Goal: Information Seeking & Learning: Compare options

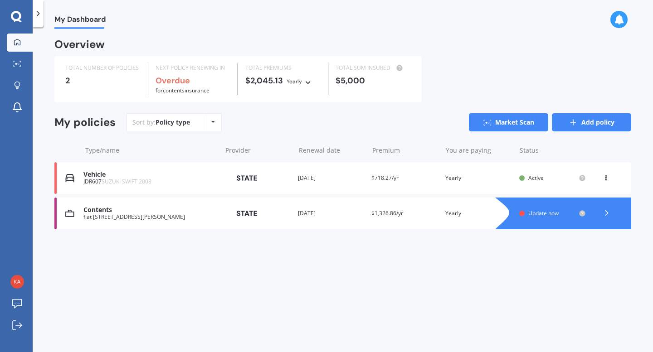
click at [578, 120] on link "Add policy" at bounding box center [591, 122] width 79 height 18
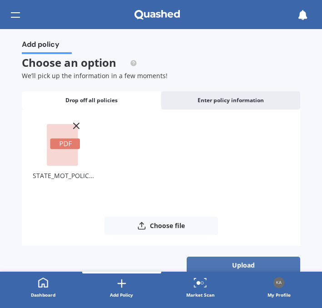
click at [249, 261] on button "Upload" at bounding box center [242, 264] width 113 height 17
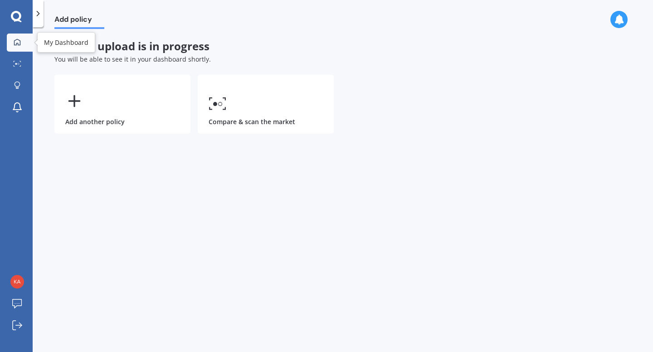
click at [19, 40] on icon at bounding box center [17, 42] width 7 height 7
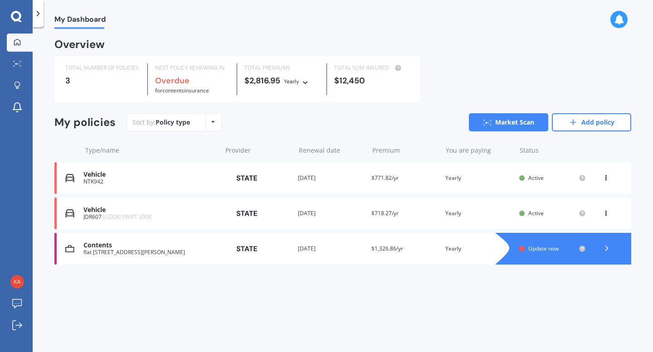
click at [275, 181] on div "Provider" at bounding box center [257, 178] width 67 height 16
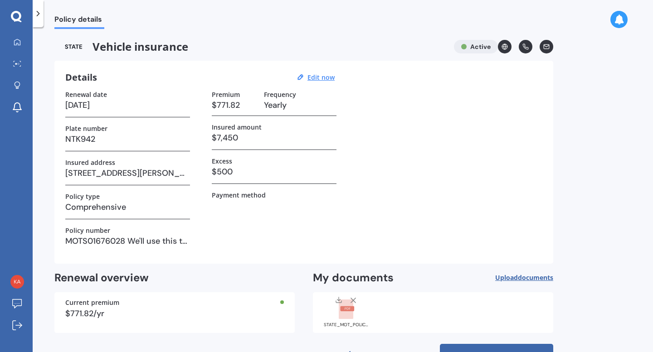
scroll to position [29, 0]
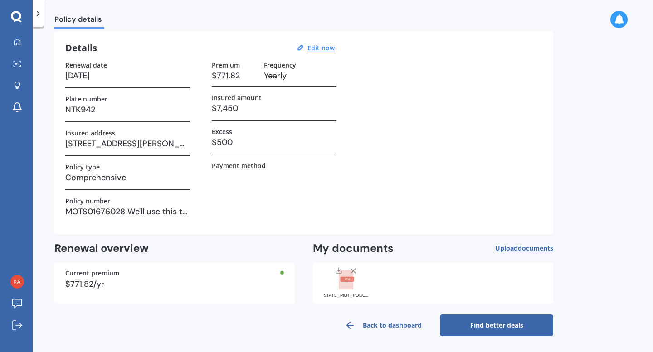
click at [486, 323] on link "Find better deals" at bounding box center [496, 326] width 113 height 22
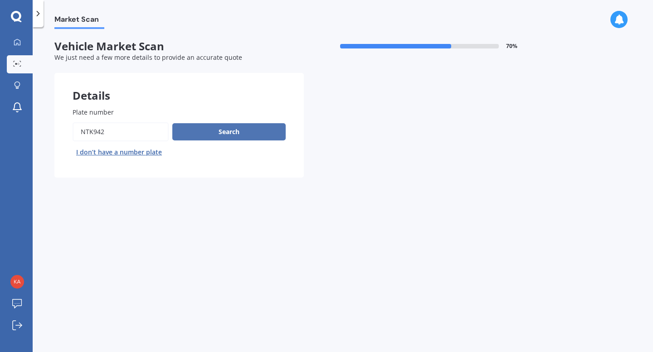
click at [244, 134] on button "Search" at bounding box center [228, 131] width 113 height 17
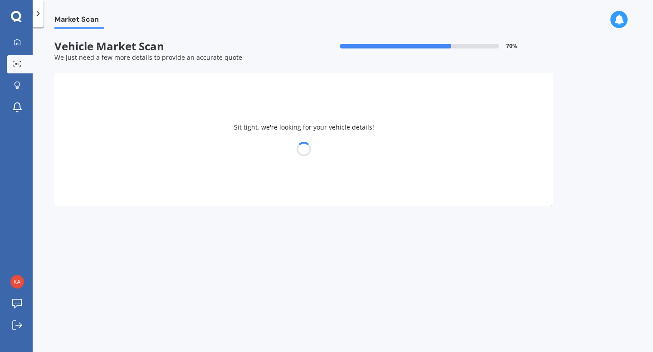
select select "TOYOTA"
select select "SAI"
select select "16"
select select "10"
select select "1987"
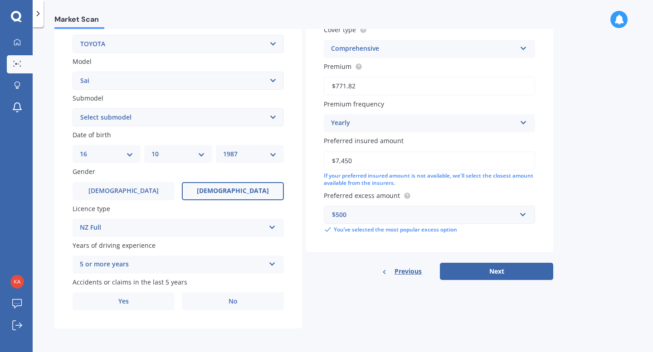
scroll to position [184, 0]
click at [233, 306] on label "No" at bounding box center [233, 302] width 102 height 18
click at [0, 0] on input "No" at bounding box center [0, 0] width 0 height 0
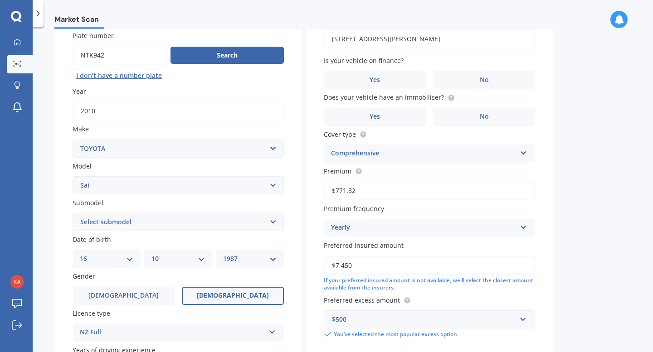
scroll to position [78, 0]
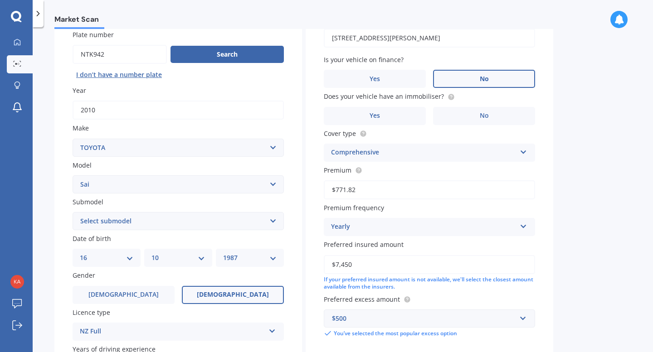
click at [473, 72] on label "No" at bounding box center [484, 79] width 102 height 18
click at [0, 0] on input "No" at bounding box center [0, 0] width 0 height 0
click at [450, 97] on icon at bounding box center [451, 96] width 2 height 2
click at [389, 116] on label "Yes" at bounding box center [375, 116] width 102 height 18
click at [0, 0] on input "Yes" at bounding box center [0, 0] width 0 height 0
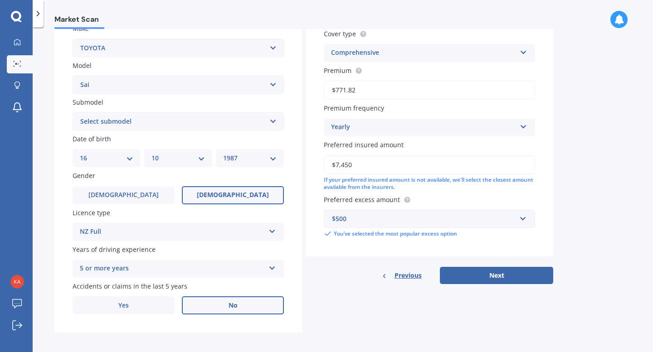
scroll to position [184, 0]
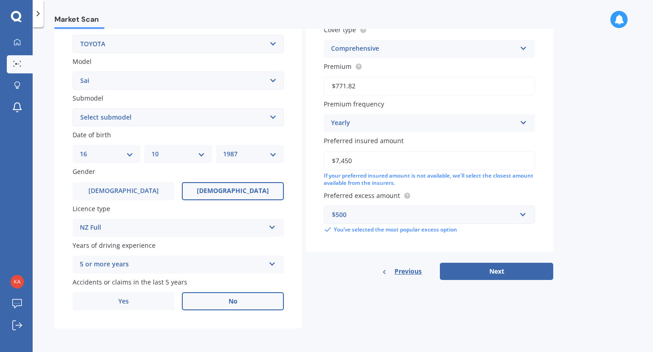
click at [445, 212] on div "$500" at bounding box center [424, 215] width 184 height 10
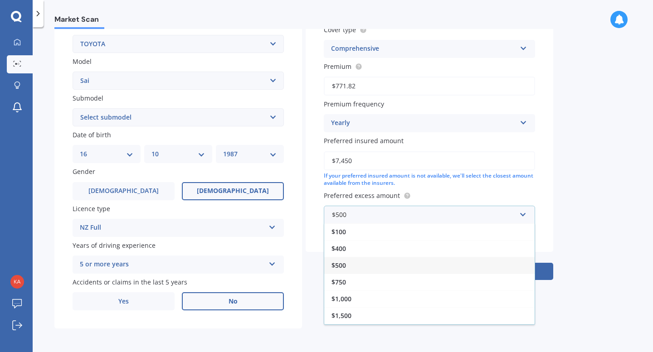
click at [455, 264] on div "$500" at bounding box center [429, 265] width 210 height 17
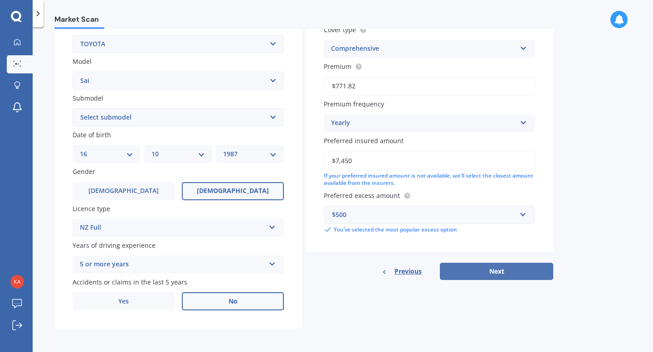
click at [511, 274] on button "Next" at bounding box center [496, 271] width 113 height 17
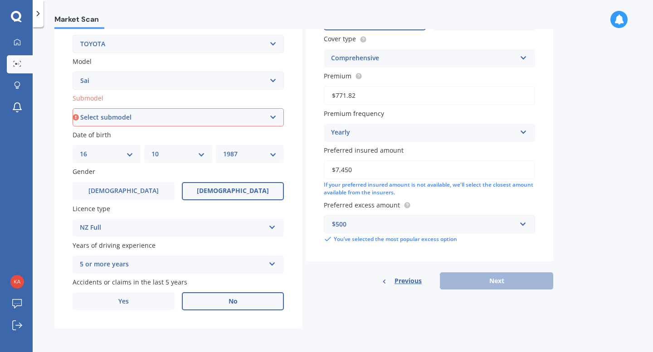
click at [224, 118] on select "Select submodel Hybrid" at bounding box center [178, 117] width 211 height 18
select select "HYBRID"
click at [73, 108] on select "Select submodel Hybrid" at bounding box center [178, 117] width 211 height 18
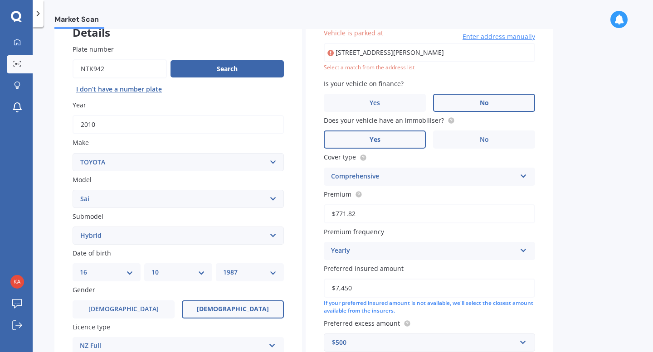
scroll to position [62, 0]
type input "37 Copeland Street, Hutt Central, Lower Hutt 5011"
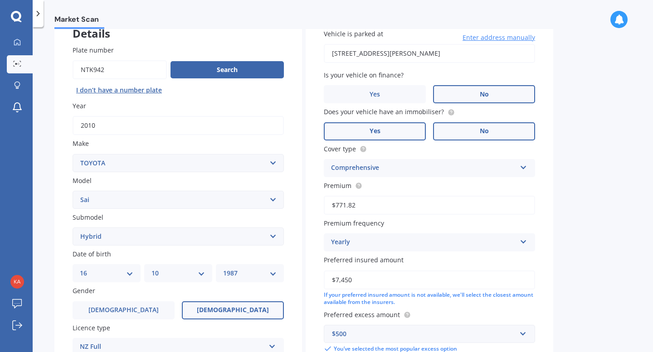
scroll to position [184, 0]
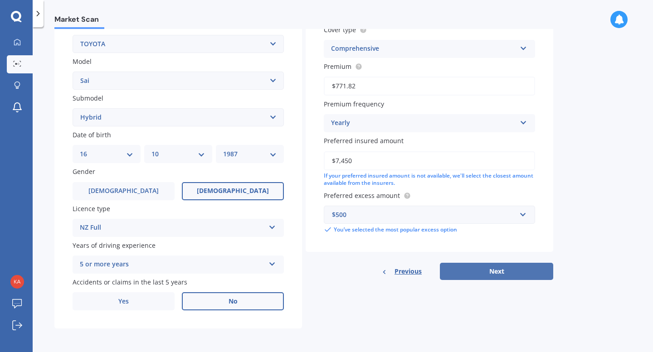
click at [489, 271] on button "Next" at bounding box center [496, 271] width 113 height 17
select select "16"
select select "10"
select select "1987"
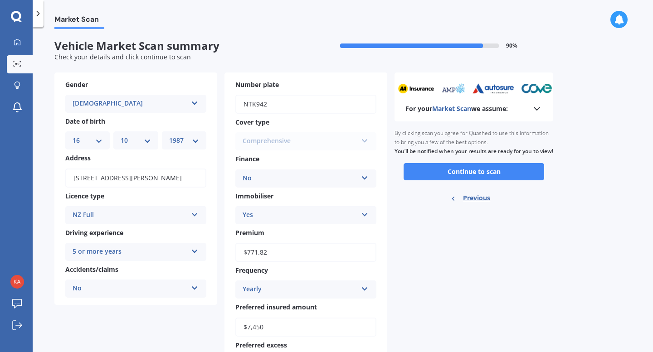
scroll to position [0, 0]
click at [500, 181] on button "Continue to scan" at bounding box center [474, 172] width 141 height 17
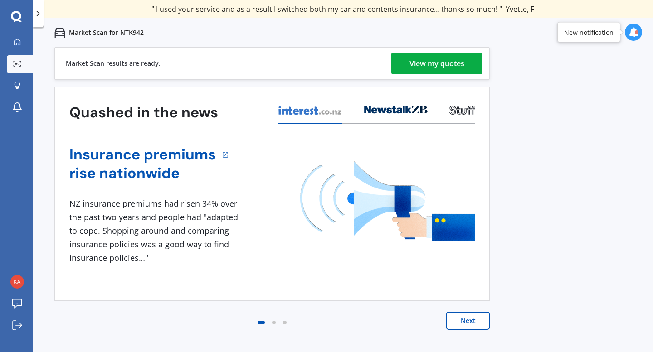
click at [431, 63] on div "View my quotes" at bounding box center [437, 64] width 55 height 22
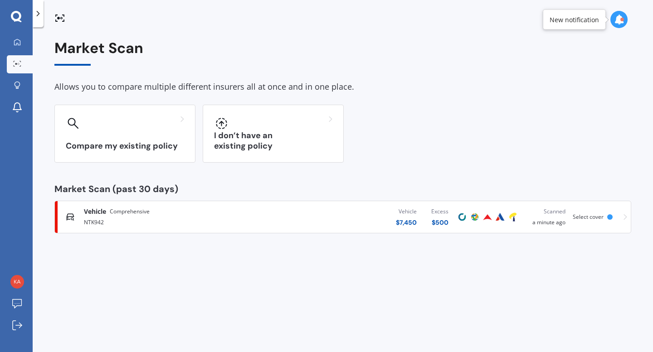
click at [101, 212] on span "Vehicle" at bounding box center [95, 211] width 22 height 9
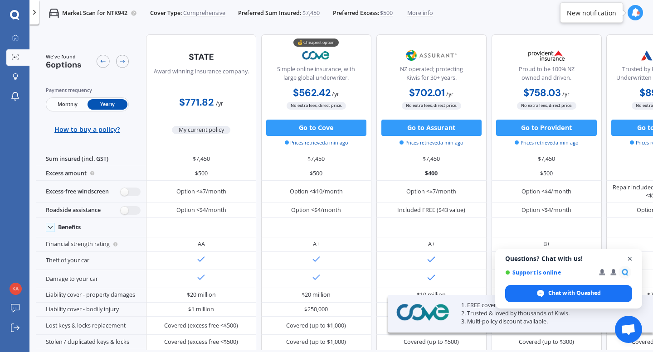
click at [630, 258] on span "Close chat" at bounding box center [630, 259] width 11 height 11
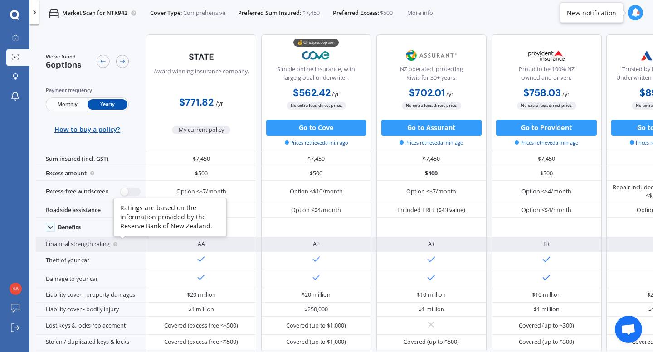
click at [114, 245] on circle at bounding box center [115, 245] width 4 height 4
click at [115, 243] on circle at bounding box center [115, 245] width 4 height 4
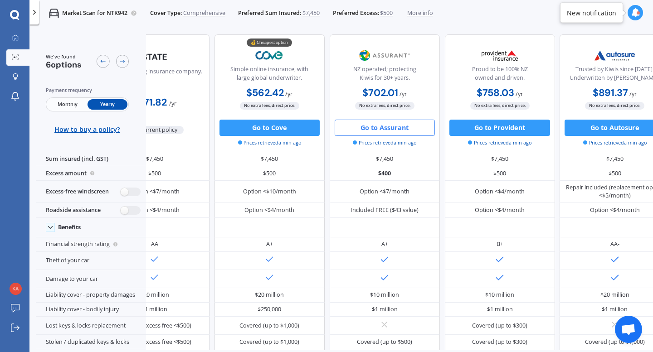
scroll to position [0, 53]
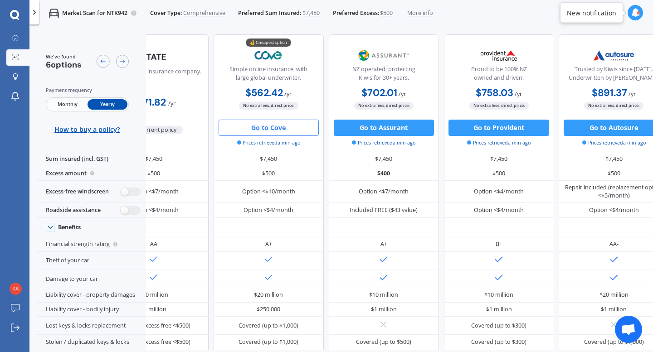
click at [278, 129] on button "Go to Cove" at bounding box center [269, 128] width 100 height 16
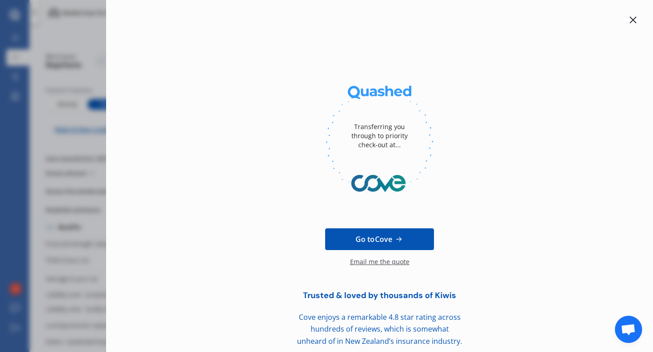
click at [630, 17] on icon at bounding box center [633, 19] width 7 height 7
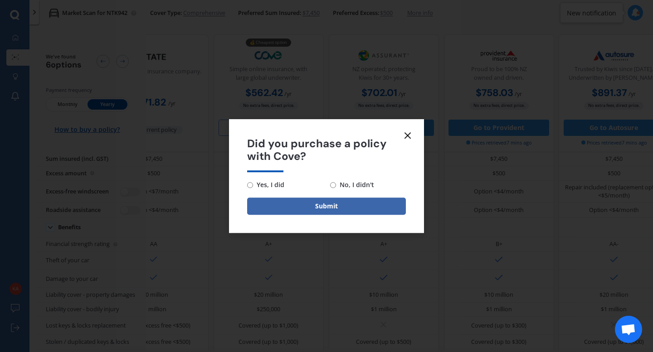
click at [411, 131] on icon at bounding box center [407, 135] width 11 height 11
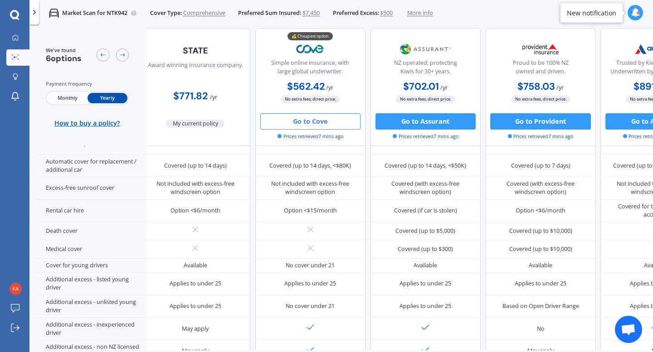
scroll to position [425, 6]
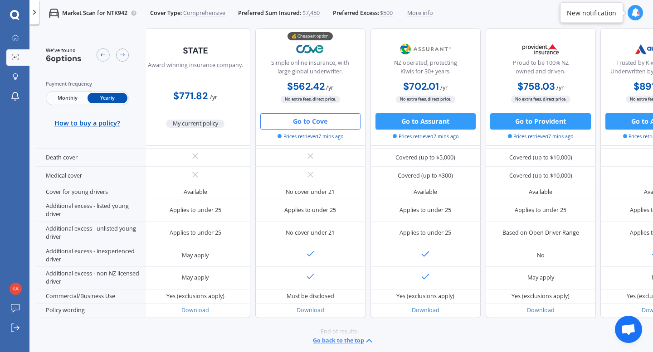
click at [311, 121] on button "Go to Cove" at bounding box center [310, 121] width 100 height 16
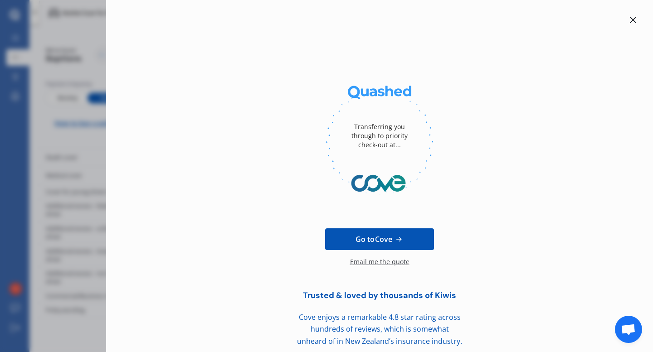
click at [630, 19] on icon at bounding box center [633, 19] width 7 height 7
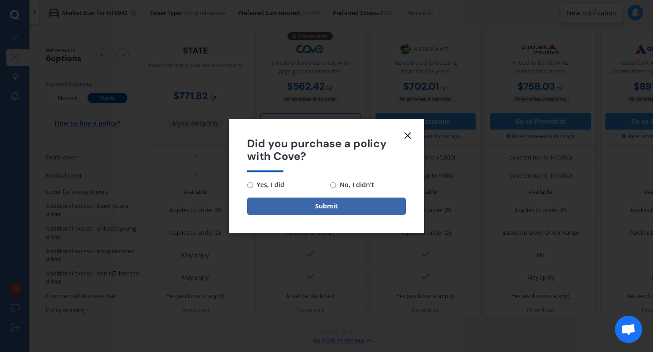
click at [408, 134] on line at bounding box center [407, 135] width 5 height 5
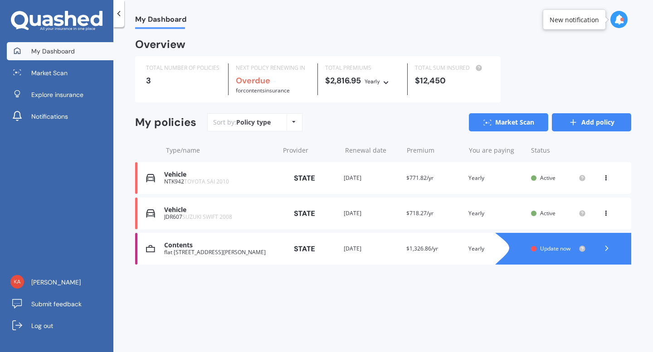
click at [572, 125] on icon at bounding box center [573, 122] width 9 height 9
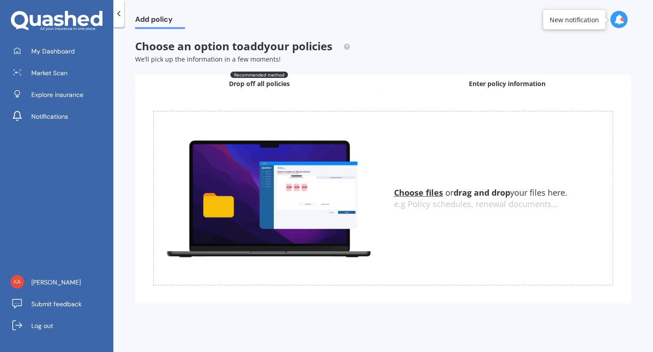
click at [500, 85] on span "Enter policy information" at bounding box center [507, 83] width 77 height 9
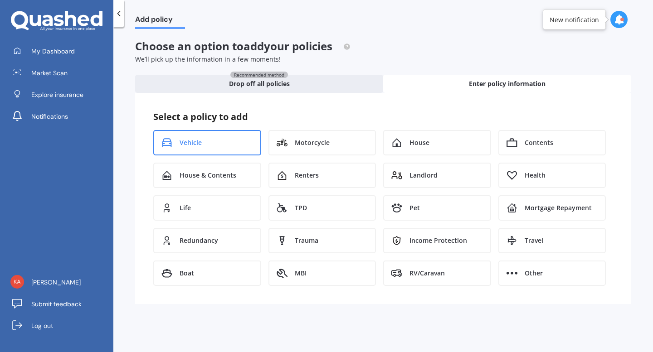
click at [176, 145] on div "Vehicle" at bounding box center [207, 142] width 108 height 25
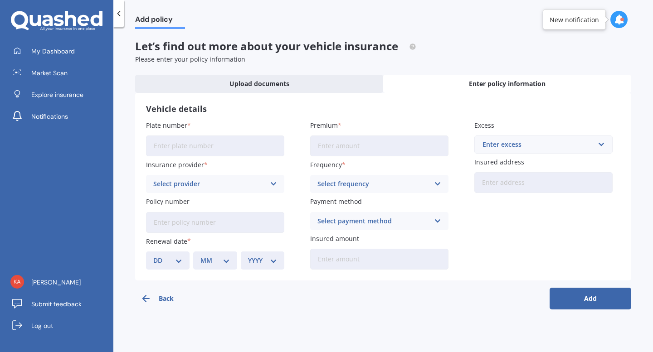
click at [198, 141] on input "Plate number" at bounding box center [215, 146] width 138 height 21
type input "MDC390"
click at [202, 180] on div "Select provider" at bounding box center [209, 184] width 112 height 10
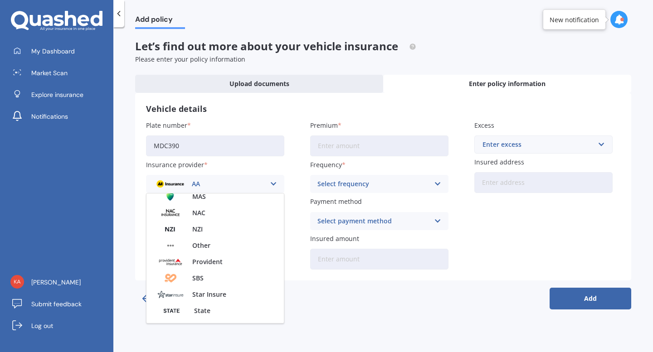
scroll to position [292, 0]
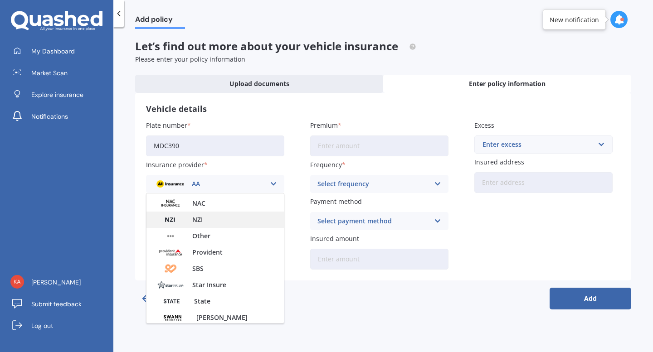
click at [216, 219] on div "NZI" at bounding box center [215, 220] width 137 height 16
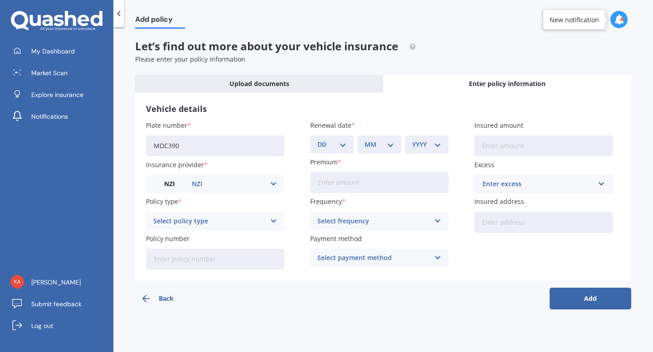
click at [262, 218] on div "Select policy type" at bounding box center [209, 221] width 112 height 10
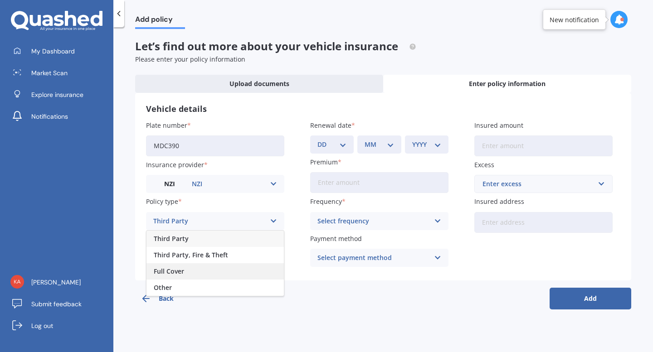
click at [247, 270] on div "Full Cover" at bounding box center [215, 272] width 137 height 16
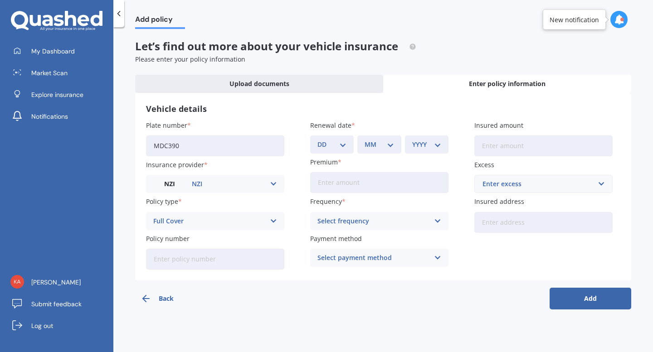
click at [204, 264] on input "Policy number" at bounding box center [215, 259] width 138 height 21
type input "38-4217841-BPL"
click at [338, 144] on select "DD 01 02 03 04 05 06 07 08 09 10 11 12 13 14 15 16 17 18 19 20 21 22 23 24 25 2…" at bounding box center [332, 145] width 29 height 10
select select "12"
click at [318, 140] on select "DD 01 02 03 04 05 06 07 08 09 10 11 12 13 14 15 16 17 18 19 20 21 22 23 24 25 2…" at bounding box center [332, 145] width 29 height 10
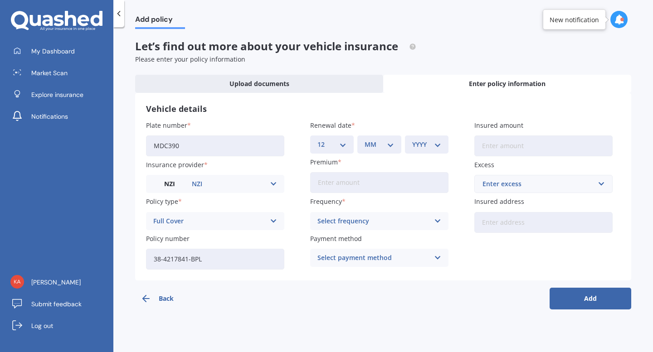
click at [384, 145] on select "MM 01 02 03 04 05 06 07 08 09 10 11 12" at bounding box center [379, 145] width 29 height 10
select select "10"
click at [365, 140] on select "MM 01 02 03 04 05 06 07 08 09 10 11 12" at bounding box center [379, 145] width 29 height 10
click at [430, 143] on select "YYYY 2027 2026 2025 2024 2023 2022 2021 2020 2019 2018 2017 2016 2015 2014 2013…" at bounding box center [426, 145] width 29 height 10
select select "2026"
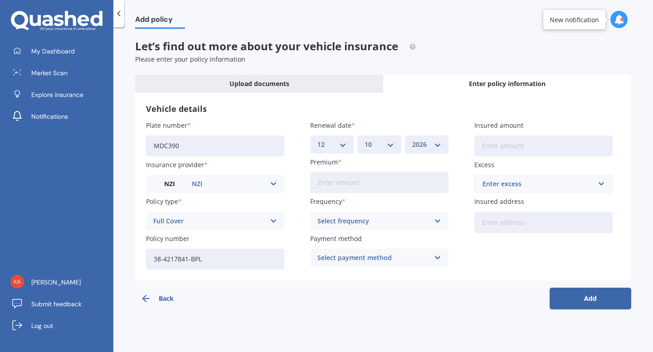
click at [412, 140] on select "YYYY 2027 2026 2025 2024 2023 2022 2021 2020 2019 2018 2017 2016 2015 2014 2013…" at bounding box center [426, 145] width 29 height 10
click at [400, 184] on input "Premium" at bounding box center [379, 182] width 138 height 21
type input "$1,142.92"
click at [437, 224] on icon at bounding box center [438, 221] width 8 height 10
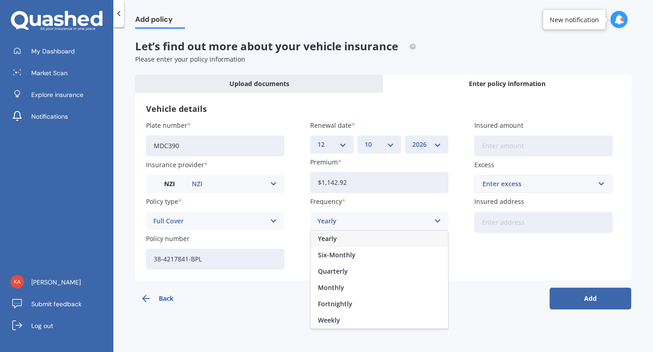
click at [398, 238] on div "Yearly" at bounding box center [379, 239] width 137 height 16
click at [430, 260] on div "Select payment method Direct debit - bank account Direct debit - credit/debit c…" at bounding box center [379, 258] width 138 height 18
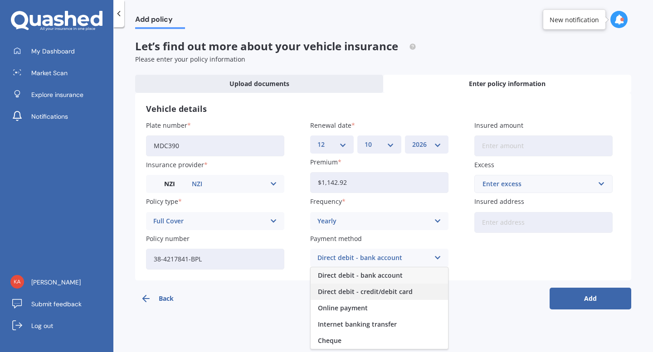
click at [398, 292] on span "Direct debit - credit/debit card" at bounding box center [365, 292] width 95 height 6
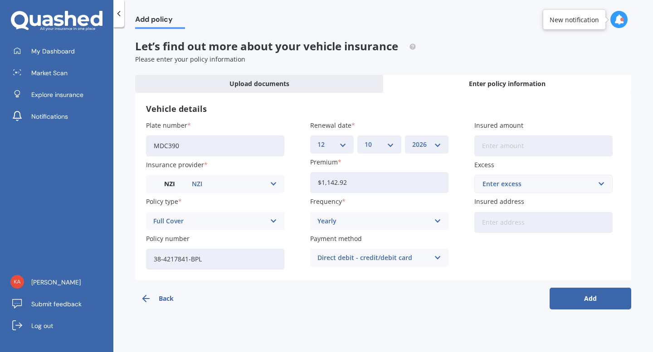
click at [547, 151] on input "Insured amount" at bounding box center [543, 146] width 138 height 21
type input "$18,000"
click at [584, 184] on div "Enter excess" at bounding box center [538, 184] width 111 height 10
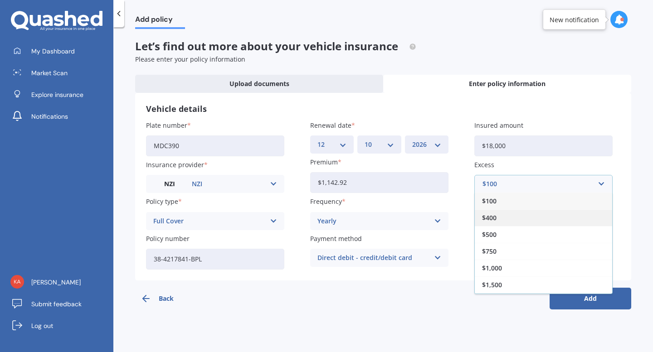
click at [570, 218] on div "$400" at bounding box center [543, 218] width 137 height 17
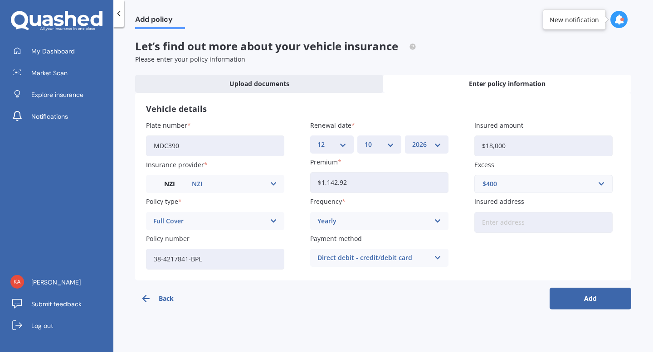
click at [556, 223] on input "Insured address" at bounding box center [543, 222] width 138 height 21
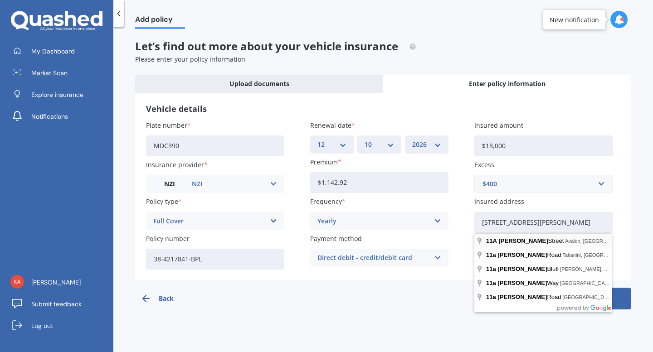
type input "11A Walters Street, Avalon, Lower Hutt 5011"
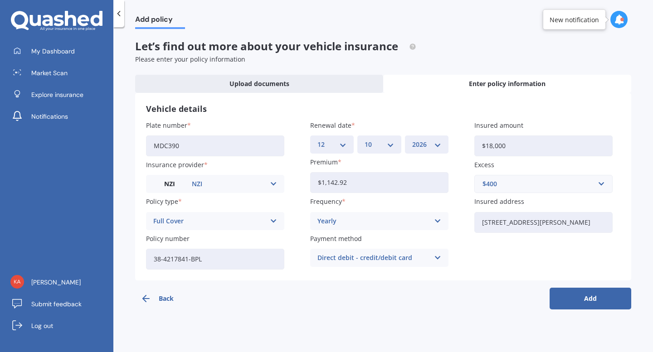
click at [582, 301] on button "Add" at bounding box center [591, 299] width 82 height 22
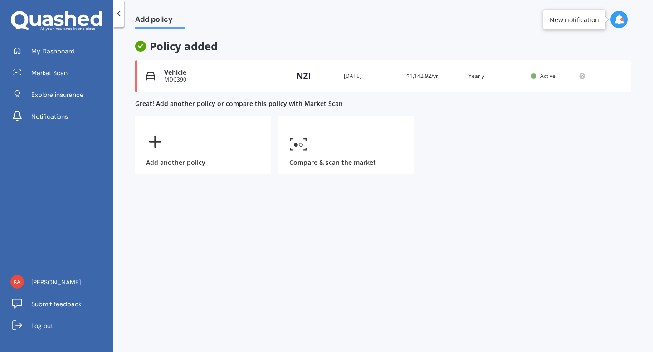
click at [223, 83] on div "Vehicle MDC390 Provider Renewal date 12 Oct 2026 Premium $1,142.92/yr You are p…" at bounding box center [383, 76] width 496 height 32
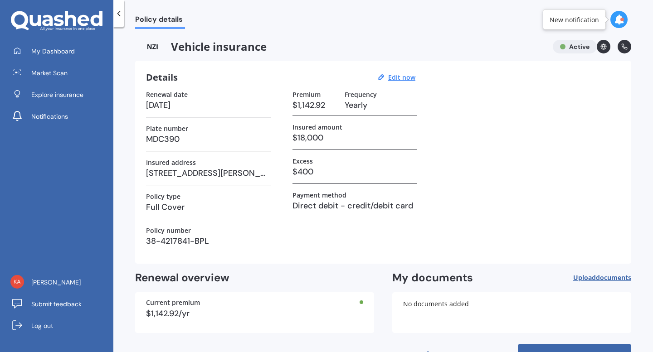
scroll to position [29, 0]
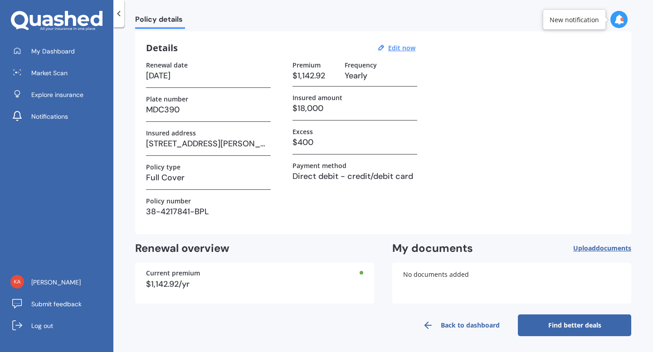
click at [558, 328] on link "Find better deals" at bounding box center [574, 326] width 113 height 22
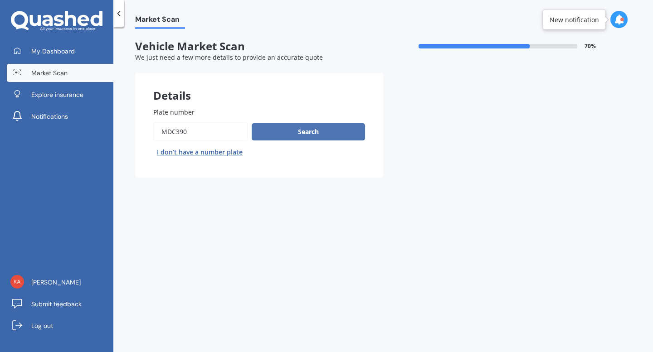
click at [325, 132] on button "Search" at bounding box center [308, 131] width 113 height 17
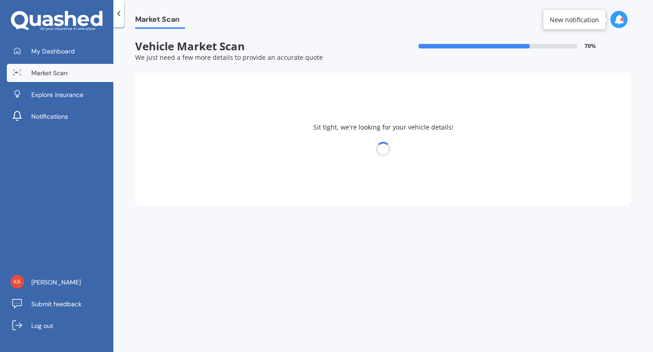
select select "VOLKSWAGEN"
select select "SHARAN"
select select "16"
select select "10"
select select "1987"
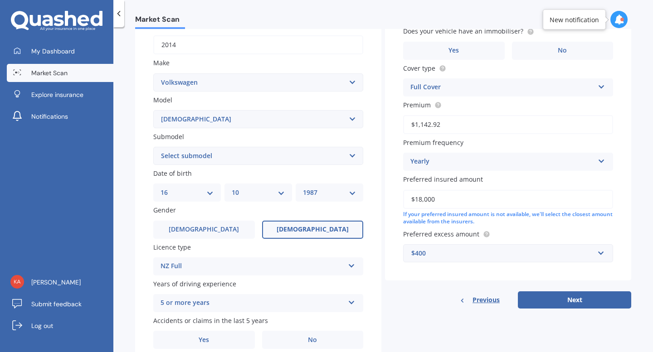
scroll to position [148, 0]
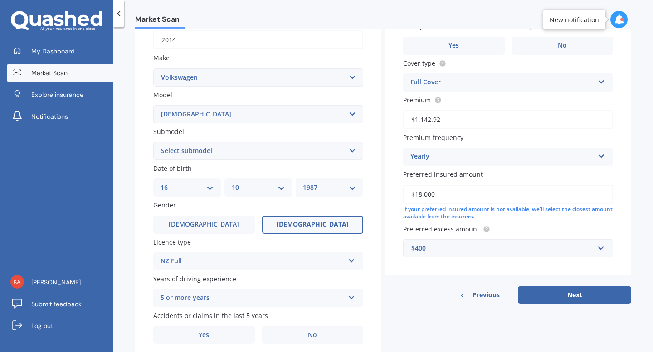
click at [197, 190] on select "DD 01 02 03 04 05 06 07 08 09 10 11 12 13 14 15 16 17 18 19 20 21 22 23 24 25 2…" at bounding box center [187, 188] width 53 height 10
select select "15"
click at [161, 184] on select "DD 01 02 03 04 05 06 07 08 09 10 11 12 13 14 15 16 17 18 19 20 21 22 23 24 25 2…" at bounding box center [187, 188] width 53 height 10
click at [241, 192] on select "MM 01 02 03 04 05 06 07 08 09 10 11 12" at bounding box center [258, 188] width 53 height 10
select select "07"
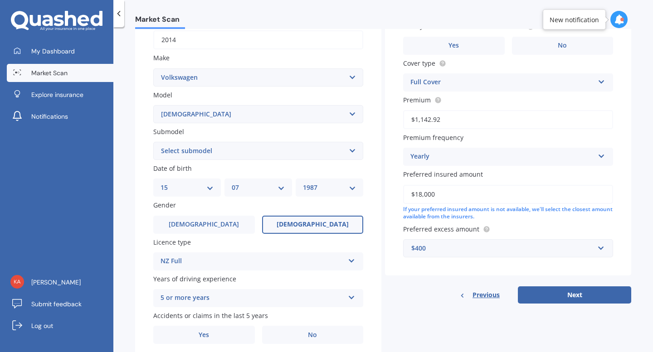
click at [232, 184] on select "MM 01 02 03 04 05 06 07 08 09 10 11 12" at bounding box center [258, 188] width 53 height 10
click at [314, 191] on select "YYYY 2025 2024 2023 2022 2021 2020 2019 2018 2017 2016 2015 2014 2013 2012 2011…" at bounding box center [329, 188] width 53 height 10
select select "1985"
click at [303, 184] on select "YYYY 2025 2024 2023 2022 2021 2020 2019 2018 2017 2016 2015 2014 2013 2012 2011…" at bounding box center [329, 188] width 53 height 10
click at [251, 158] on select "Select submodel (All other) Diesel petrol turbo V6" at bounding box center [258, 151] width 210 height 18
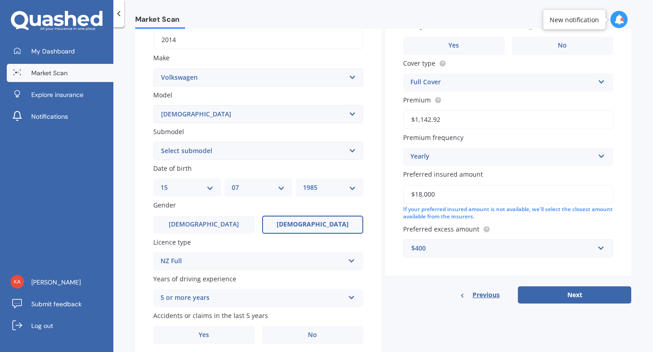
select select "PETROL TURBO"
click at [153, 143] on select "Select submodel (All other) Diesel petrol turbo V6" at bounding box center [258, 151] width 210 height 18
click at [235, 151] on select "Select submodel (All other) Diesel petrol turbo V6" at bounding box center [258, 151] width 210 height 18
click at [153, 143] on select "Select submodel (All other) Diesel petrol turbo V6" at bounding box center [258, 151] width 210 height 18
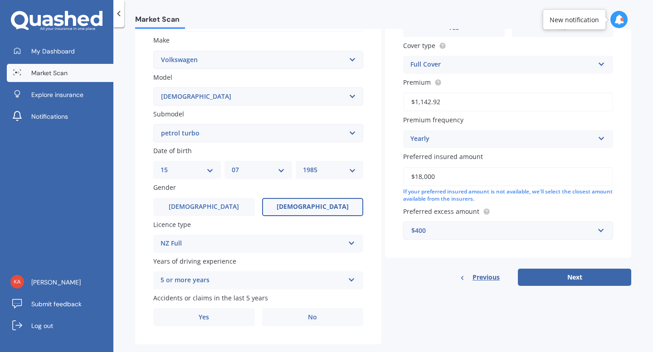
scroll to position [166, 0]
click at [339, 165] on div "YYYY 2025 2024 2023 2022 2021 2020 2019 2018 2017 2016 2015 2014 2013 2012 2011…" at bounding box center [330, 170] width 68 height 18
click at [348, 174] on select "YYYY 2025 2024 2023 2022 2021 2020 2019 2018 2017 2016 2015 2014 2013 2012 2011…" at bounding box center [329, 170] width 53 height 10
select select "1989"
click at [303, 166] on select "YYYY 2025 2024 2023 2022 2021 2020 2019 2018 2017 2016 2015 2014 2013 2012 2011…" at bounding box center [329, 170] width 53 height 10
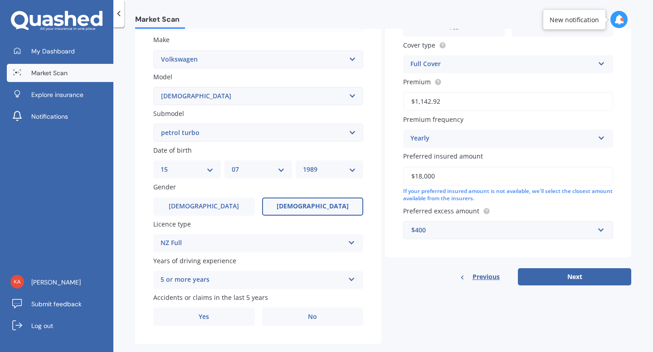
scroll to position [184, 0]
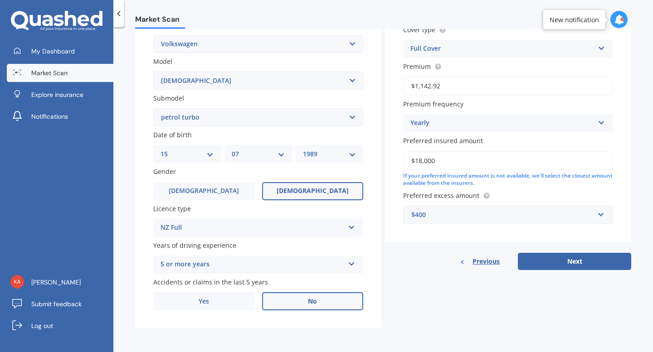
click at [311, 302] on span "No" at bounding box center [312, 302] width 9 height 8
click at [0, 0] on input "No" at bounding box center [0, 0] width 0 height 0
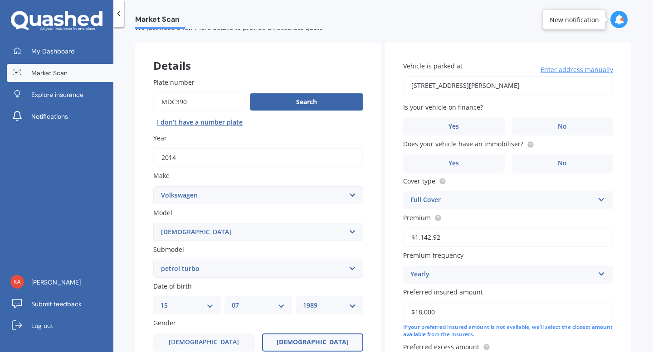
scroll to position [29, 0]
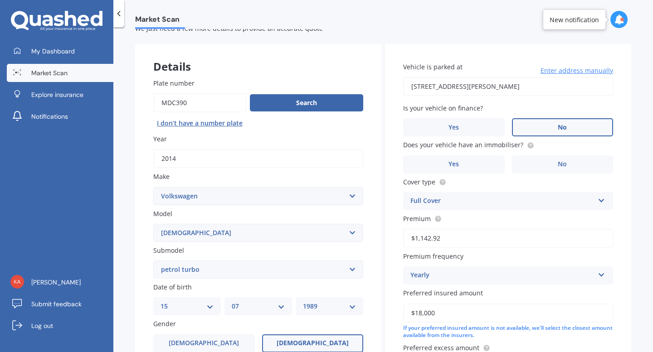
click at [539, 129] on label "No" at bounding box center [563, 127] width 102 height 18
click at [0, 0] on input "No" at bounding box center [0, 0] width 0 height 0
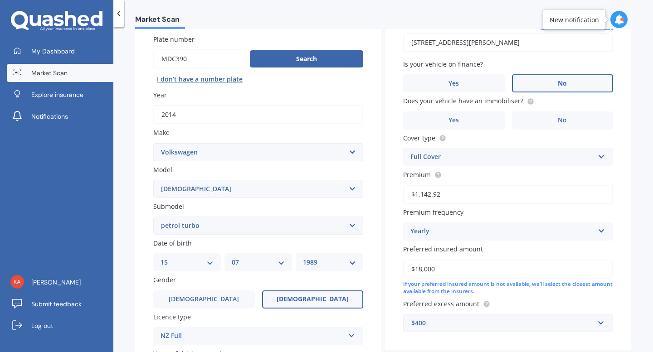
scroll to position [81, 0]
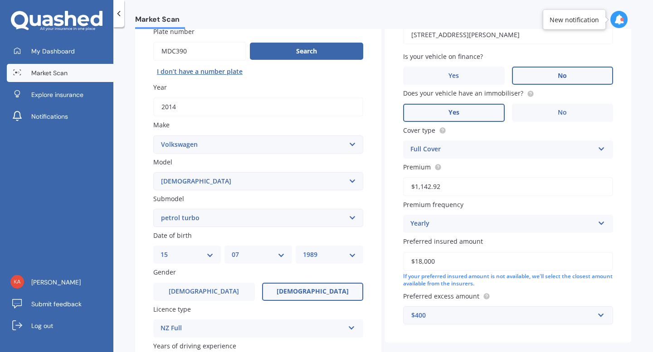
click at [466, 114] on label "Yes" at bounding box center [454, 113] width 102 height 18
click at [0, 0] on input "Yes" at bounding box center [0, 0] width 0 height 0
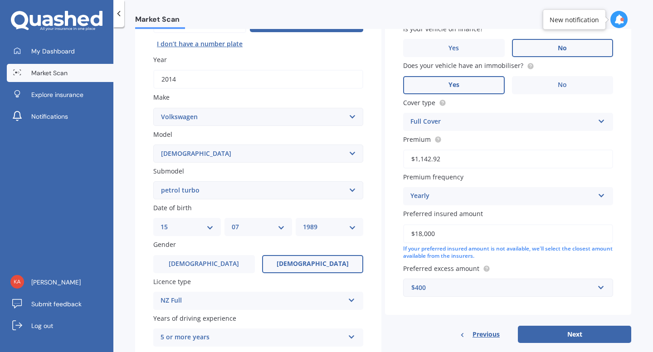
scroll to position [110, 0]
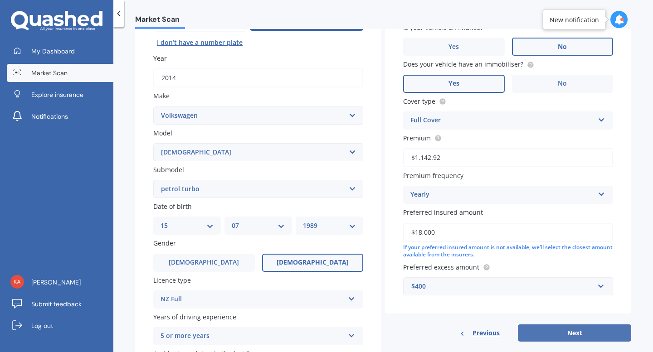
click at [573, 334] on button "Next" at bounding box center [574, 333] width 113 height 17
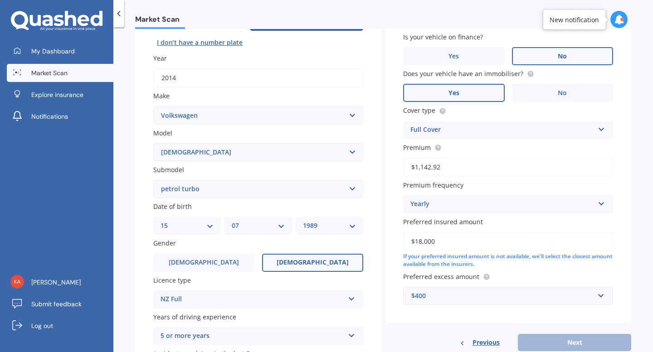
scroll to position [62, 0]
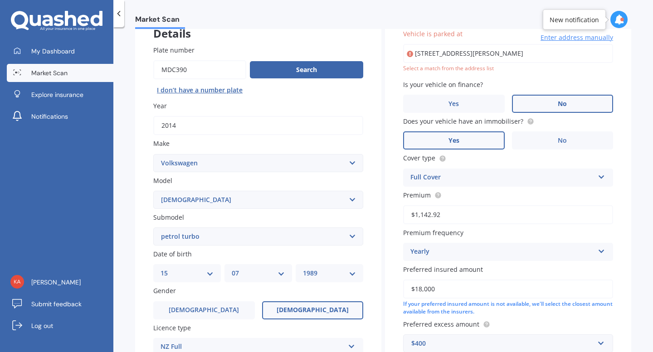
type input "11A Walters Street, Avalon, Lower Hutt 5011"
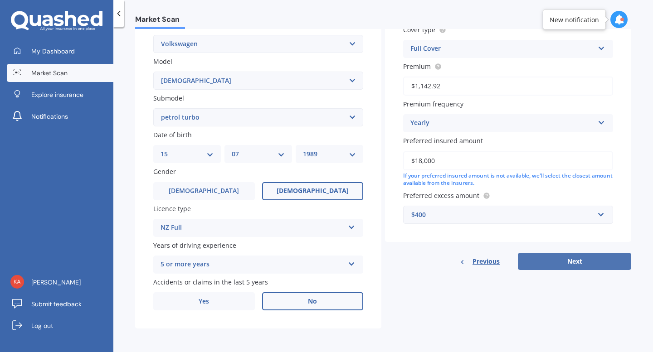
click at [566, 261] on button "Next" at bounding box center [574, 261] width 113 height 17
select select "15"
select select "07"
select select "1989"
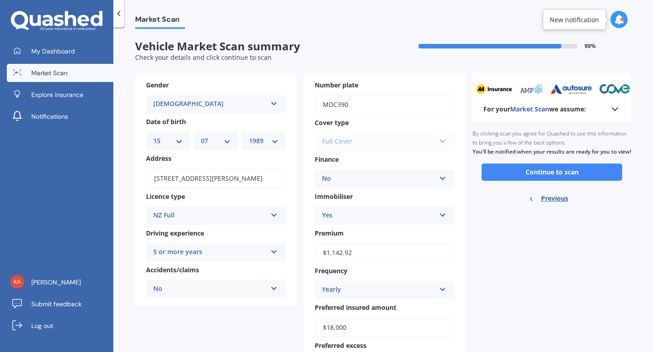
scroll to position [0, 0]
click at [539, 181] on button "Continue to scan" at bounding box center [552, 172] width 141 height 17
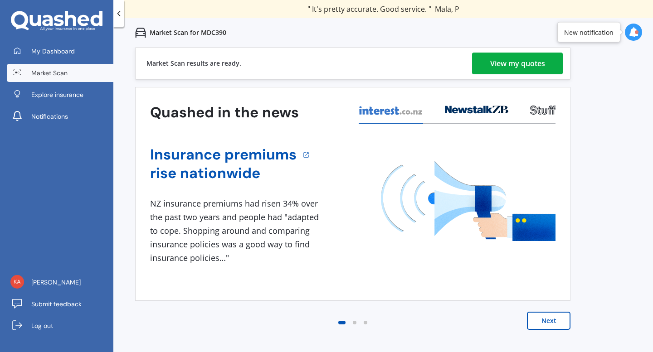
click at [498, 62] on div "View my quotes" at bounding box center [517, 64] width 55 height 22
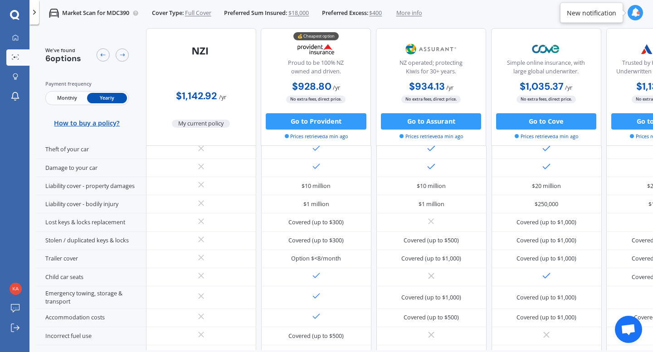
scroll to position [62, 0]
